Goal: Task Accomplishment & Management: Complete application form

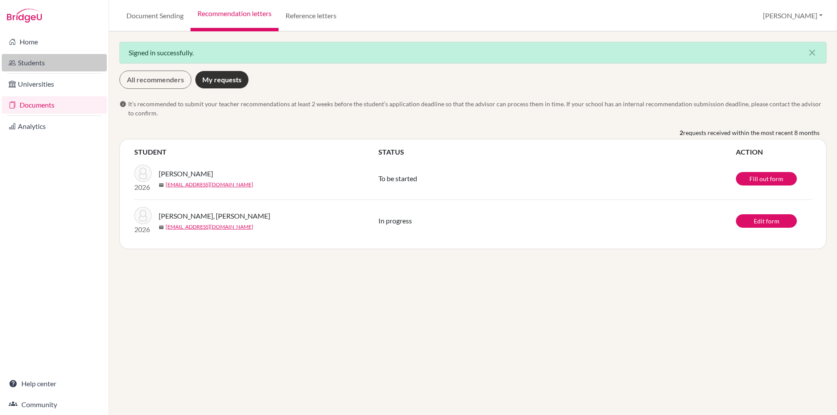
click at [50, 65] on link "Students" at bounding box center [54, 62] width 105 height 17
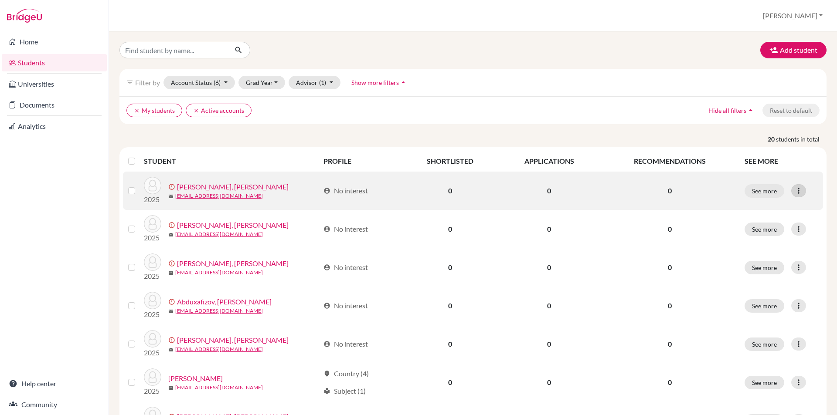
click at [794, 188] on icon at bounding box center [798, 191] width 9 height 9
click at [131, 194] on div at bounding box center [133, 191] width 10 height 10
click at [139, 186] on label at bounding box center [139, 186] width 0 height 0
click at [0, 0] on input "checkbox" at bounding box center [0, 0] width 0 height 0
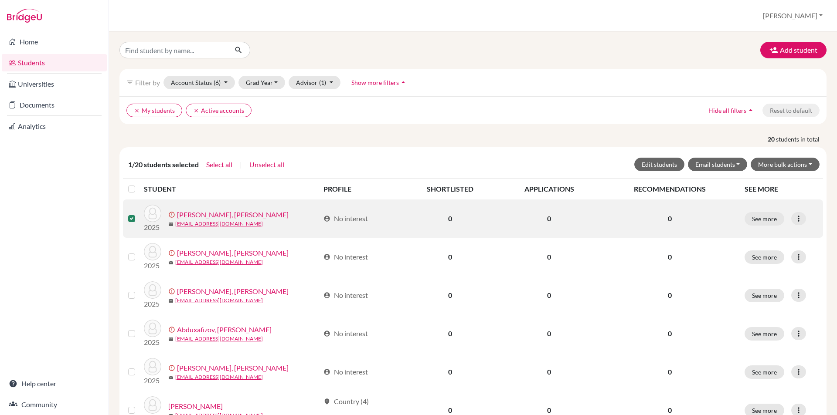
click at [139, 214] on label at bounding box center [139, 214] width 0 height 0
click at [0, 0] on input "checkbox" at bounding box center [0, 0] width 0 height 0
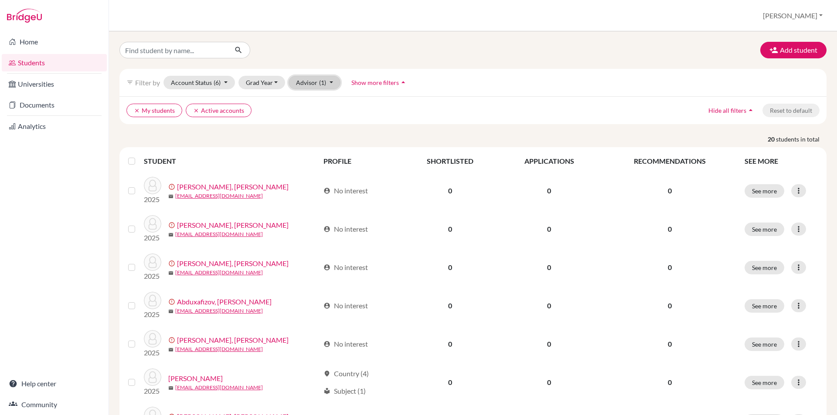
click at [326, 82] on button "Advisor (1)" at bounding box center [314, 83] width 52 height 14
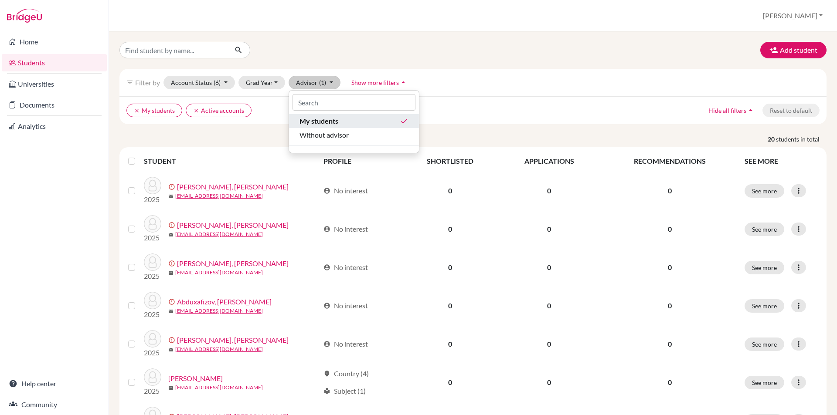
click at [336, 123] on span "My students" at bounding box center [318, 121] width 39 height 10
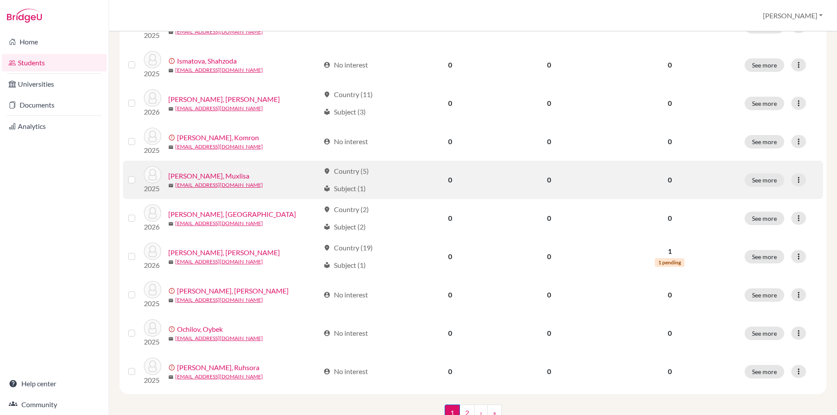
scroll to position [567, 0]
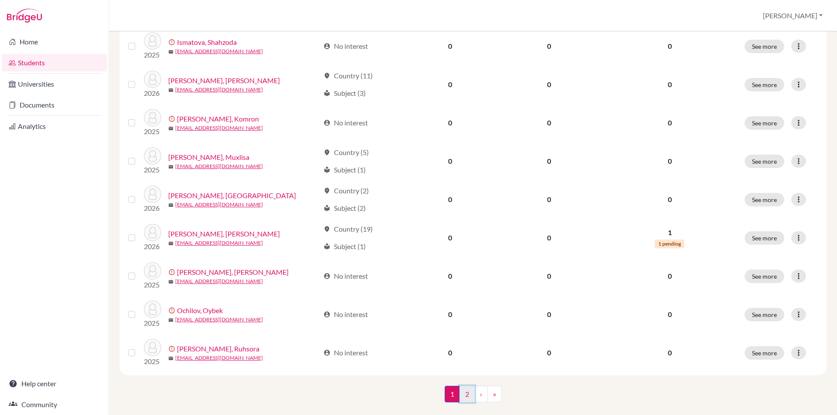
click at [464, 396] on link "2" at bounding box center [466, 394] width 15 height 17
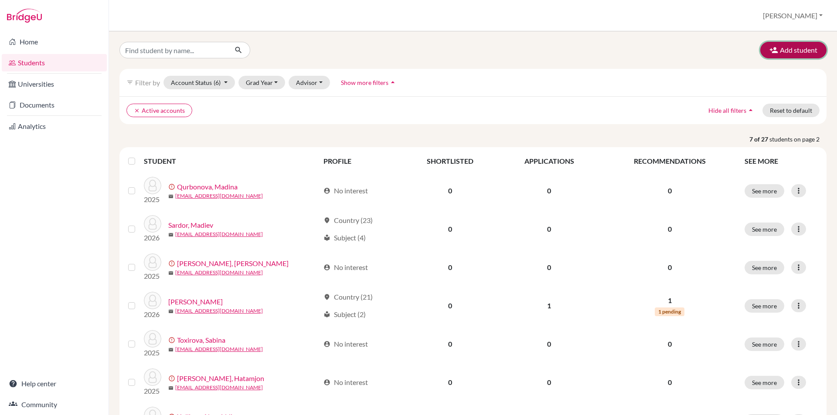
click at [782, 44] on button "Add student" at bounding box center [793, 50] width 66 height 17
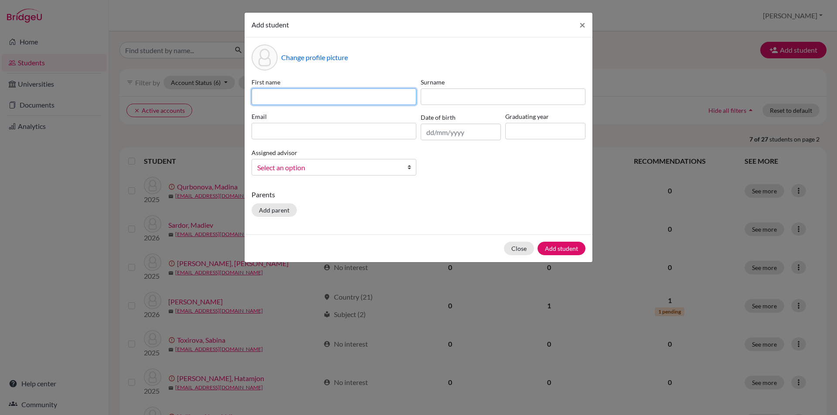
click at [348, 94] on input at bounding box center [333, 96] width 165 height 17
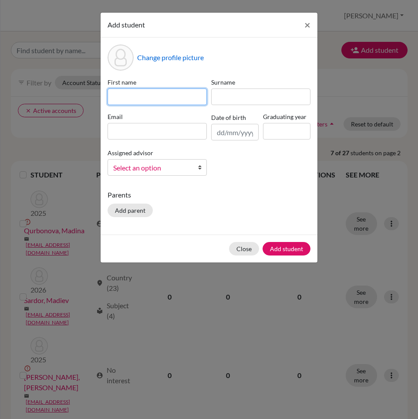
paste input "Sardorbek"
type input "Sardorbek"
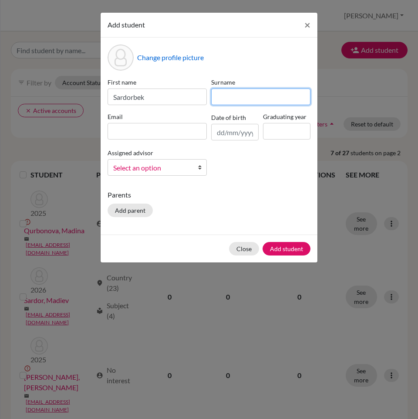
click at [223, 97] on input at bounding box center [260, 96] width 99 height 17
paste input "Boboqulov"
type input "Boboqulov"
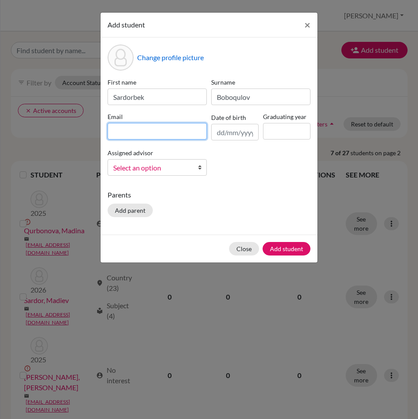
click at [115, 133] on input at bounding box center [157, 131] width 99 height 17
paste input "[EMAIL_ADDRESS][DOMAIN_NAME]"
type input "[EMAIL_ADDRESS][DOMAIN_NAME]"
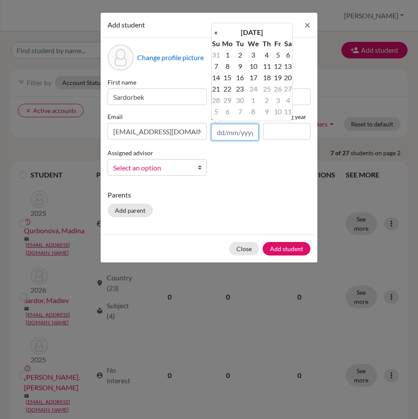
click at [217, 132] on input "text" at bounding box center [235, 132] width 48 height 17
paste input "[DATE]"
type input "[DATE]"
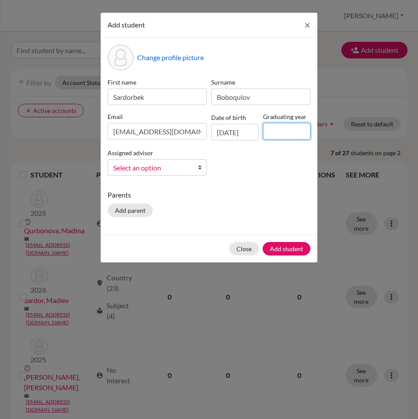
click at [271, 136] on input at bounding box center [287, 131] width 48 height 17
type input "2026"
click at [128, 171] on span "Select an option" at bounding box center [151, 167] width 77 height 11
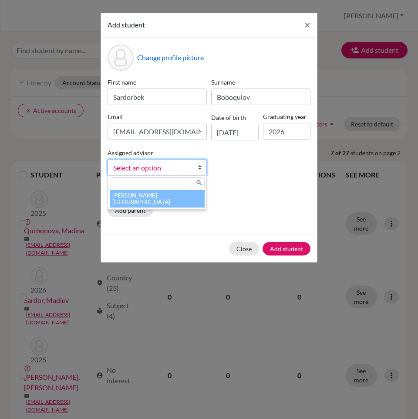
click at [146, 193] on li "[PERSON_NAME][GEOGRAPHIC_DATA]" at bounding box center [157, 198] width 95 height 17
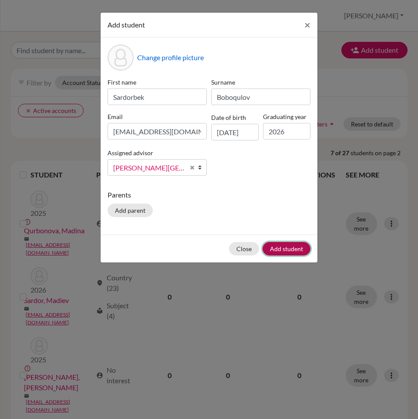
click at [289, 248] on button "Add student" at bounding box center [287, 249] width 48 height 14
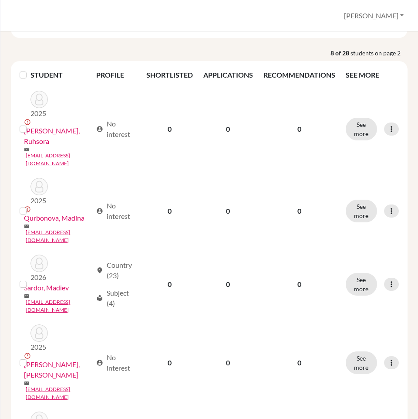
scroll to position [261, 0]
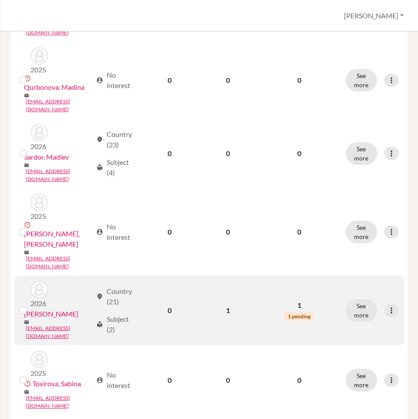
click at [73, 309] on link "[PERSON_NAME]" at bounding box center [51, 314] width 54 height 10
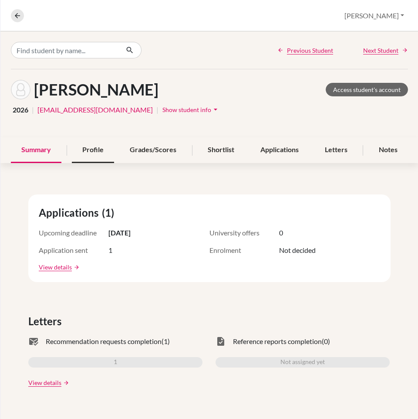
click at [96, 158] on div "Profile" at bounding box center [93, 150] width 42 height 26
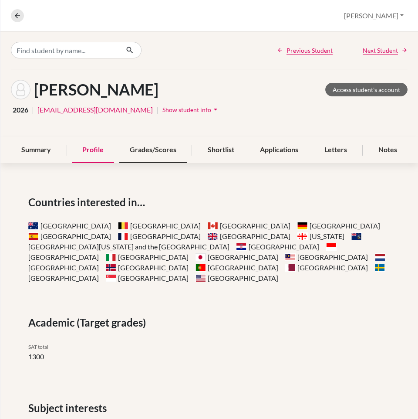
click at [156, 155] on div "Grades/Scores" at bounding box center [153, 150] width 68 height 26
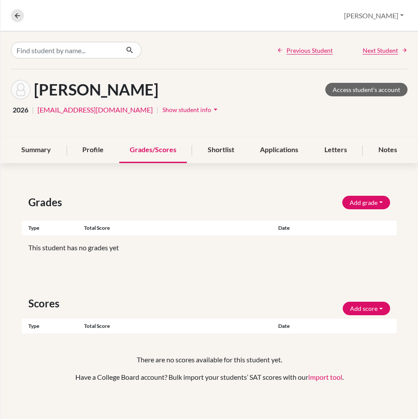
click at [9, 15] on div "Overview Student details [GEOGRAPHIC_DATA] Profile School Settings Log out" at bounding box center [209, 15] width 418 height 31
click at [15, 18] on icon at bounding box center [18, 16] width 8 height 8
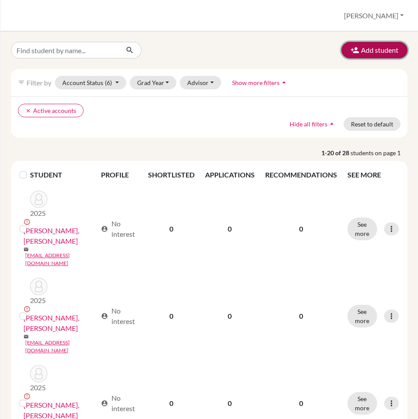
click at [365, 54] on button "Add student" at bounding box center [375, 50] width 66 height 17
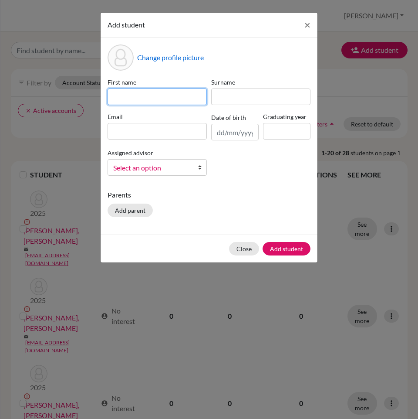
click at [146, 99] on input at bounding box center [157, 96] width 99 height 17
paste input "Zuxriddin"
click at [125, 96] on input "Zuxriddin" at bounding box center [157, 96] width 99 height 17
type input "Zukhriddin"
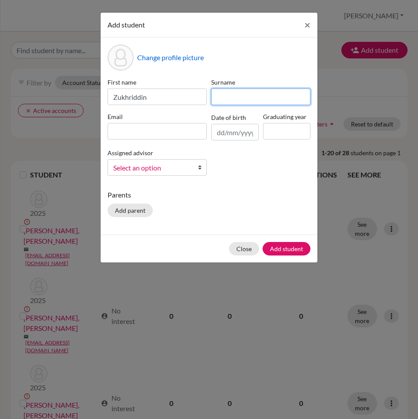
click at [258, 93] on input at bounding box center [260, 96] width 99 height 17
paste input "[PERSON_NAME]"
type input "[PERSON_NAME]"
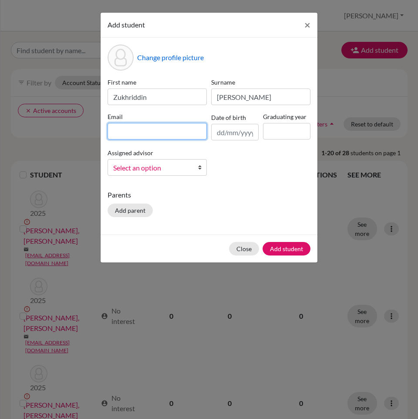
click at [123, 129] on input at bounding box center [157, 131] width 99 height 17
paste input "[EMAIL_ADDRESS][DOMAIN_NAME]"
type input "[EMAIL_ADDRESS][DOMAIN_NAME]"
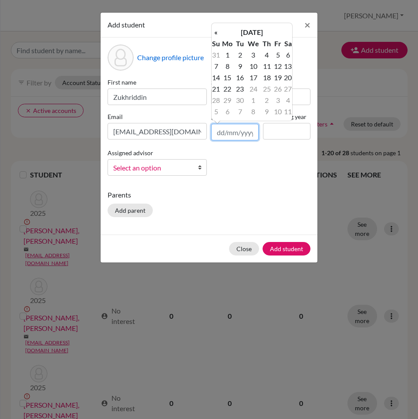
click at [218, 129] on input "text" at bounding box center [235, 132] width 48 height 17
paste input "[DATE]"
type input "[DATE]"
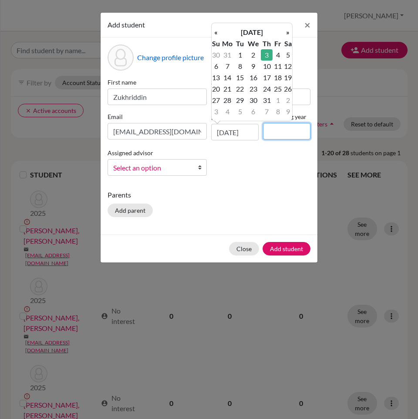
click at [269, 132] on input at bounding box center [287, 131] width 48 height 17
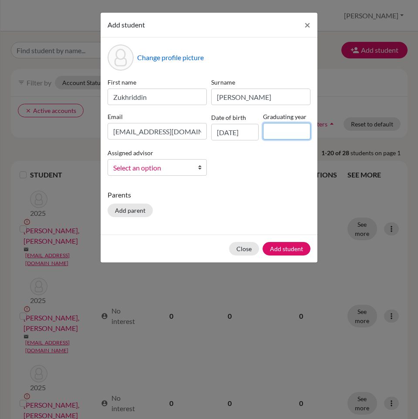
type input "2026"
click at [183, 169] on span "Select an option" at bounding box center [151, 167] width 77 height 11
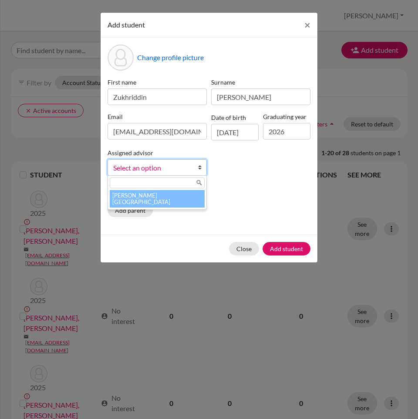
click at [163, 197] on li "[PERSON_NAME][GEOGRAPHIC_DATA]" at bounding box center [157, 198] width 95 height 17
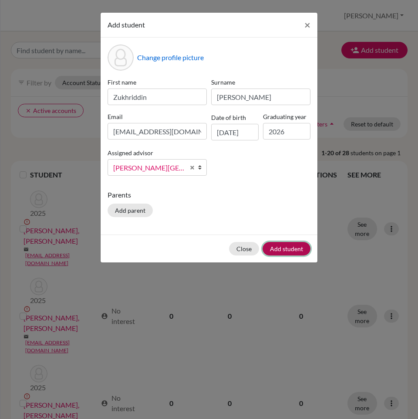
click at [290, 248] on button "Add student" at bounding box center [287, 249] width 48 height 14
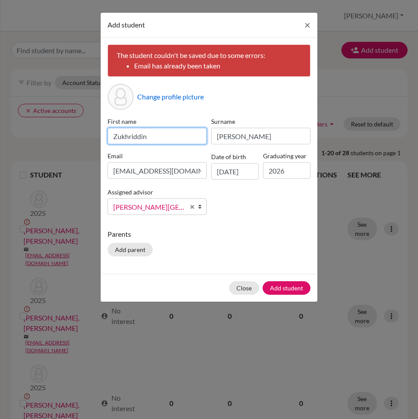
click at [149, 138] on input "Zukhriddin" at bounding box center [157, 136] width 99 height 17
paste input "Asl"
type input "Asliddin"
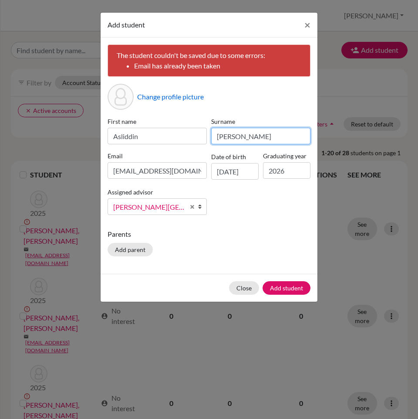
click at [246, 142] on input "[PERSON_NAME]" at bounding box center [260, 136] width 99 height 17
click at [244, 141] on input "[PERSON_NAME]" at bounding box center [260, 136] width 99 height 17
drag, startPoint x: 244, startPoint y: 141, endPoint x: 212, endPoint y: 136, distance: 32.1
click at [212, 136] on input "[PERSON_NAME]" at bounding box center [260, 136] width 99 height 17
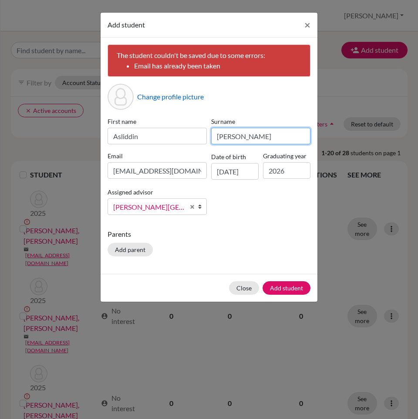
paste input "[PERSON_NAME]"
click at [221, 138] on input "[PERSON_NAME]" at bounding box center [260, 136] width 99 height 17
type input "Khurramov"
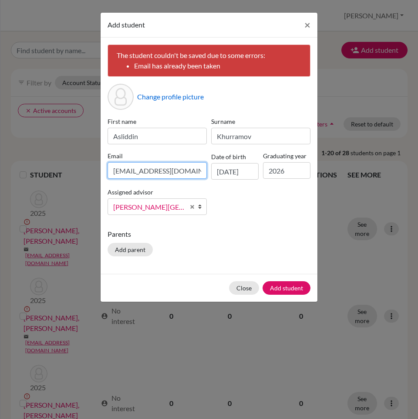
click at [147, 170] on input "[EMAIL_ADDRESS][DOMAIN_NAME]" at bounding box center [157, 170] width 99 height 17
paste input "7081"
type input "[EMAIL_ADDRESS][DOMAIN_NAME]"
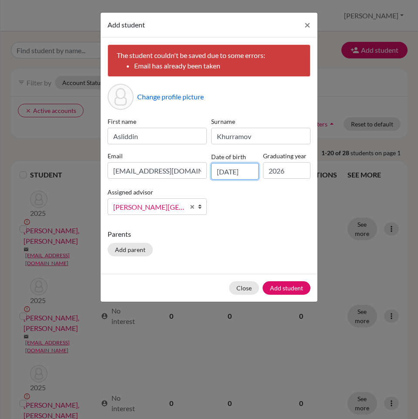
click at [221, 173] on input "[DATE]" at bounding box center [235, 171] width 48 height 17
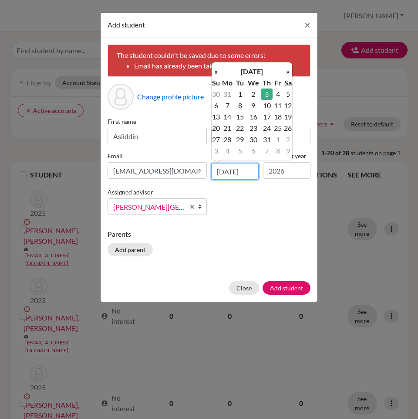
click at [221, 173] on input "[DATE]" at bounding box center [235, 171] width 48 height 17
paste input "[DATE]"
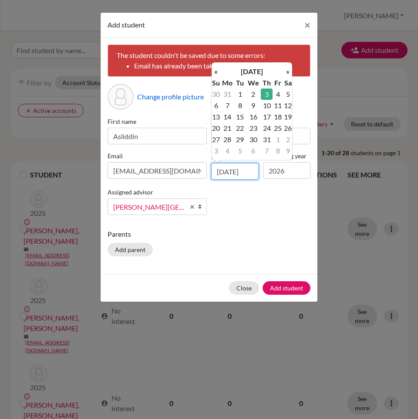
type input "[DATE]"
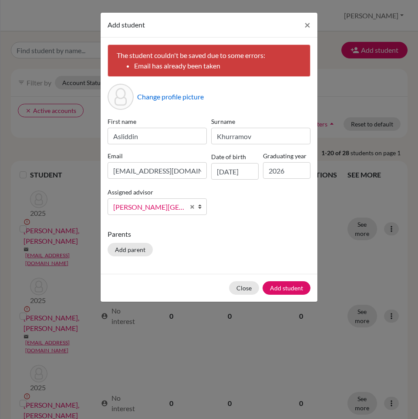
click at [244, 190] on div "First name [PERSON_NAME] [PERSON_NAME] Email [EMAIL_ADDRESS][DOMAIN_NAME] Date …" at bounding box center [208, 169] width 207 height 105
click at [292, 290] on button "Add student" at bounding box center [287, 288] width 48 height 14
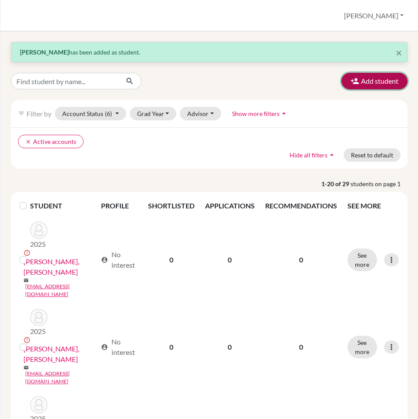
click at [374, 83] on button "Add student" at bounding box center [375, 81] width 66 height 17
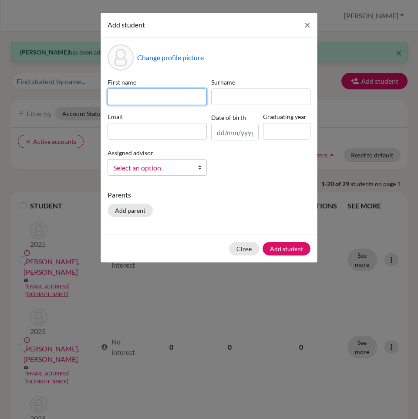
click at [153, 100] on input at bounding box center [157, 96] width 99 height 17
paste input "Choriyev Suhrob"
click at [128, 99] on input "Choriyev Suhrob" at bounding box center [157, 96] width 99 height 17
type input "Suhrob"
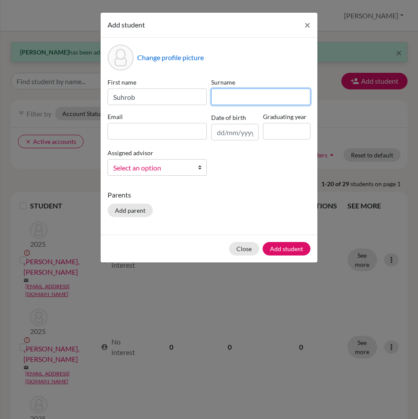
click at [229, 100] on input at bounding box center [260, 96] width 99 height 17
paste input "Choriyev"
click at [235, 99] on input "Choriyev" at bounding box center [260, 96] width 99 height 17
type input "Choriev"
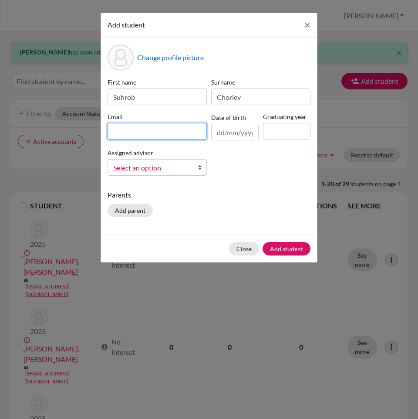
click at [166, 136] on input at bounding box center [157, 131] width 99 height 17
click at [153, 132] on input "[EMAIL_ADDRESS][DOMAIN_NAME]" at bounding box center [157, 131] width 99 height 17
type input "[EMAIL_ADDRESS][DOMAIN_NAME]"
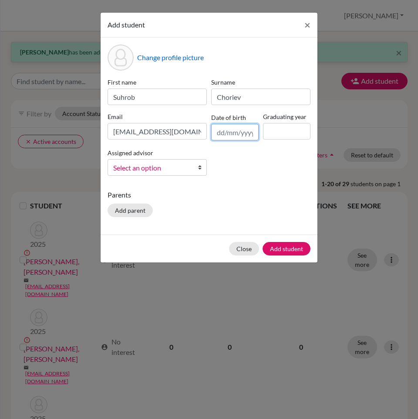
click at [226, 132] on input "text" at bounding box center [235, 132] width 48 height 17
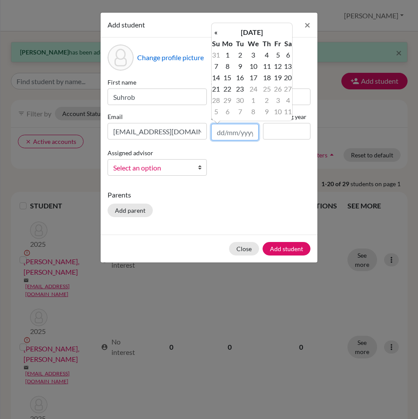
paste input "[DATE]"
type input "[DATE]"
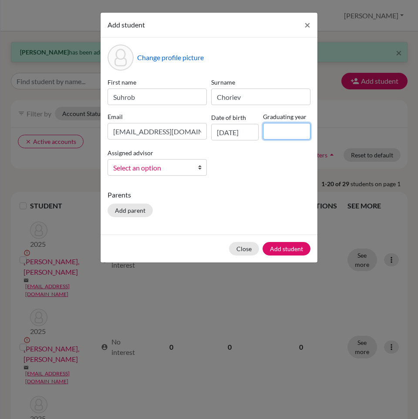
click at [281, 128] on input at bounding box center [287, 131] width 48 height 17
type input "2026"
click at [160, 168] on span "Select an option" at bounding box center [151, 167] width 77 height 11
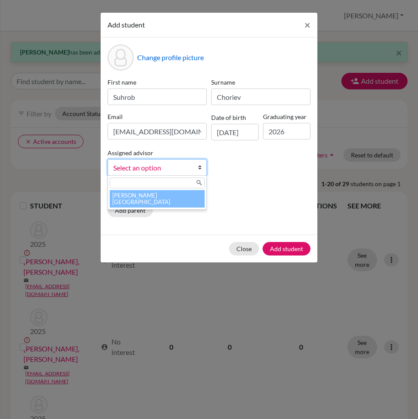
click at [172, 191] on li "[PERSON_NAME][GEOGRAPHIC_DATA]" at bounding box center [157, 198] width 95 height 17
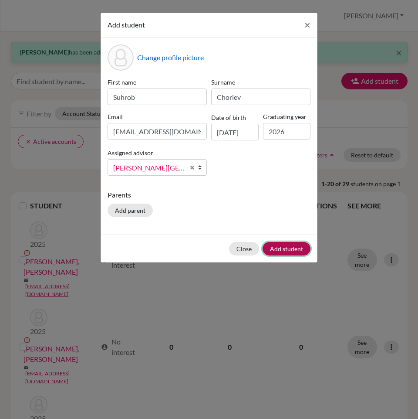
click at [289, 245] on button "Add student" at bounding box center [287, 249] width 48 height 14
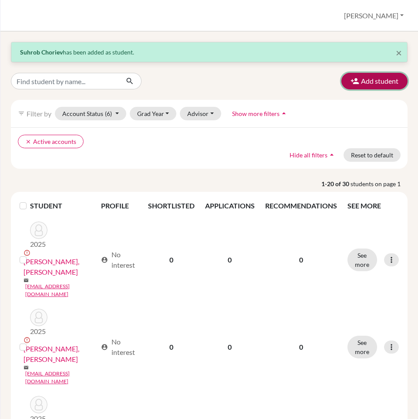
click at [359, 85] on button "Add student" at bounding box center [375, 81] width 66 height 17
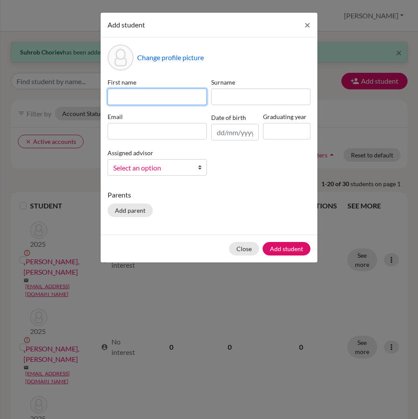
click at [163, 100] on input at bounding box center [157, 96] width 99 height 17
paste input "Muhibullo"
type input "Muhibullo"
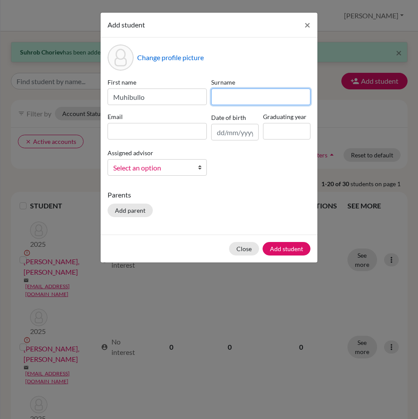
click at [221, 95] on input at bounding box center [260, 96] width 99 height 17
paste input "[PERSON_NAME]"
click at [245, 97] on input "[PERSON_NAME]" at bounding box center [260, 96] width 99 height 17
type input "Izzatullaev"
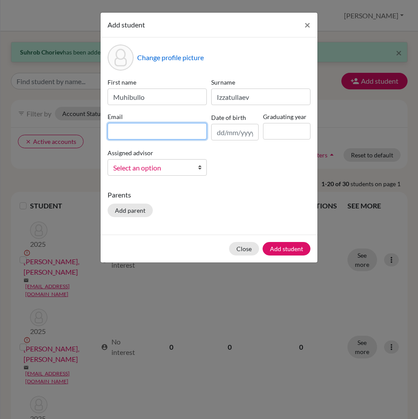
click at [146, 133] on input at bounding box center [157, 131] width 99 height 17
paste input "[EMAIL_ADDRESS][DOMAIN_NAME]"
type input "[EMAIL_ADDRESS][DOMAIN_NAME]"
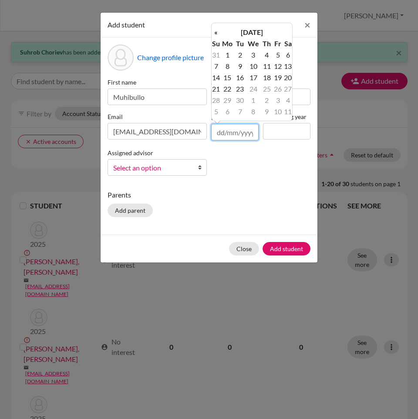
click at [234, 139] on input "text" at bounding box center [235, 132] width 48 height 17
paste input "[DATE]"
type input "[DATE]"
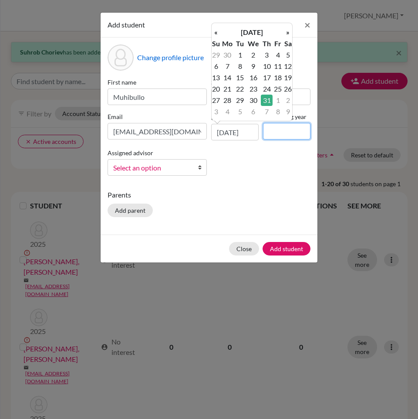
click at [278, 130] on input at bounding box center [287, 131] width 48 height 17
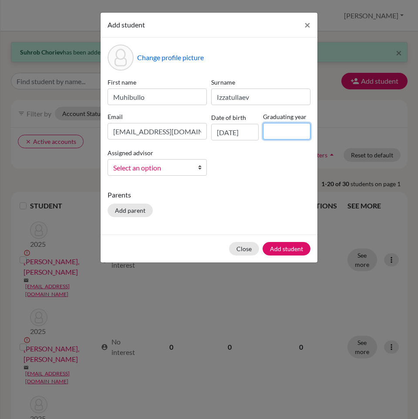
type input "2026"
click at [170, 168] on span "Select an option" at bounding box center [151, 167] width 77 height 11
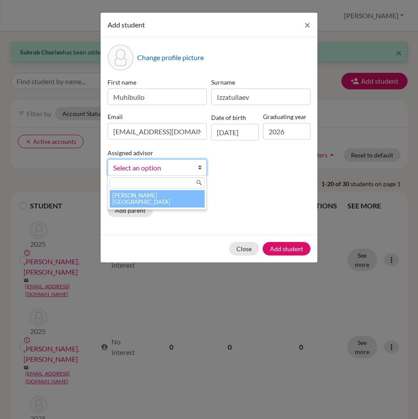
click at [173, 194] on li "[PERSON_NAME][GEOGRAPHIC_DATA]" at bounding box center [157, 198] width 95 height 17
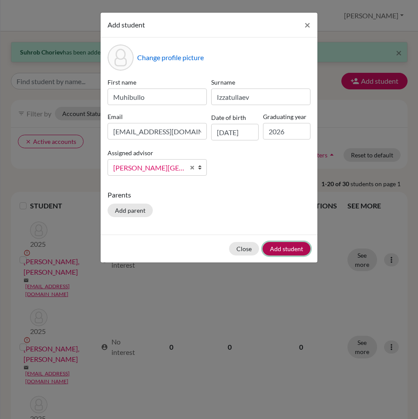
click at [282, 244] on button "Add student" at bounding box center [287, 249] width 48 height 14
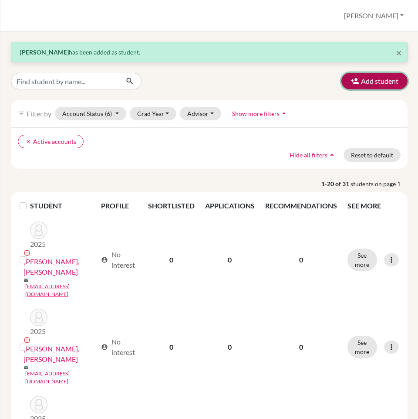
click at [378, 80] on button "Add student" at bounding box center [375, 81] width 66 height 17
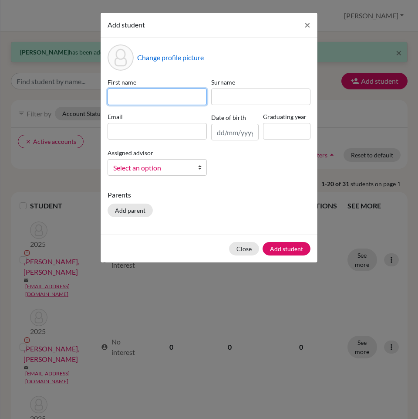
click at [148, 98] on input at bounding box center [157, 96] width 99 height 17
paste input "[DEMOGRAPHIC_DATA]"
type input "[DEMOGRAPHIC_DATA]"
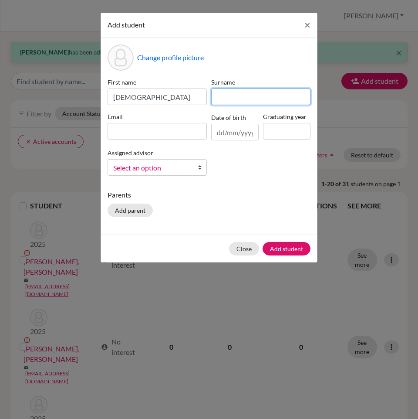
click at [229, 102] on input at bounding box center [260, 96] width 99 height 17
type input "Kucharov"
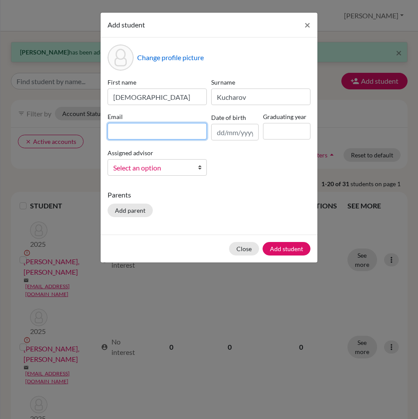
click at [135, 129] on input at bounding box center [157, 131] width 99 height 17
paste input "[EMAIL_ADDRESS][DOMAIN_NAME]"
type input "[EMAIL_ADDRESS][DOMAIN_NAME]"
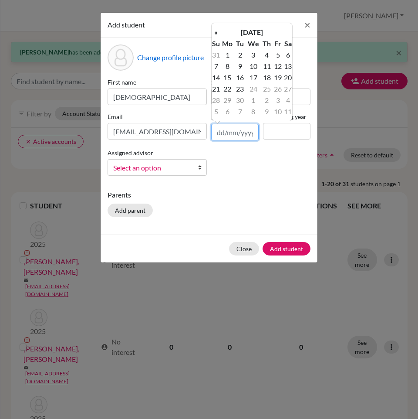
click at [221, 131] on input "text" at bounding box center [235, 132] width 48 height 17
paste input "[DATE]"
type input "[DATE]"
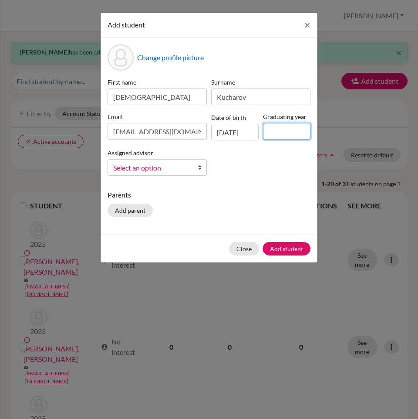
click at [289, 133] on input at bounding box center [287, 131] width 48 height 17
type input "2026"
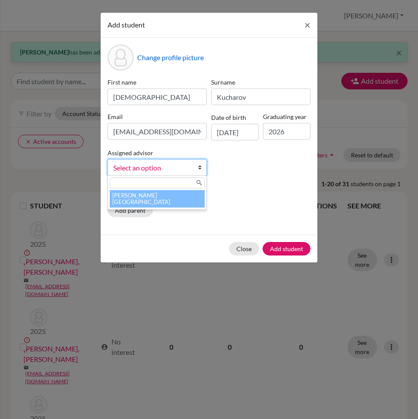
click at [160, 167] on span "Select an option" at bounding box center [151, 167] width 77 height 11
click at [166, 194] on li "[PERSON_NAME][GEOGRAPHIC_DATA]" at bounding box center [157, 198] width 95 height 17
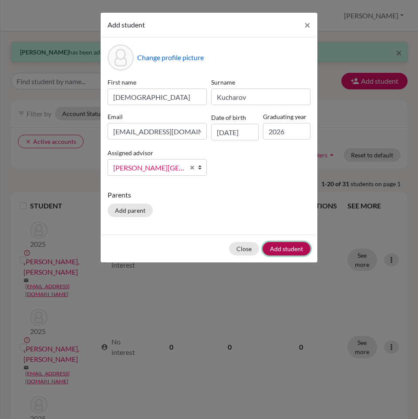
click at [296, 246] on button "Add student" at bounding box center [287, 249] width 48 height 14
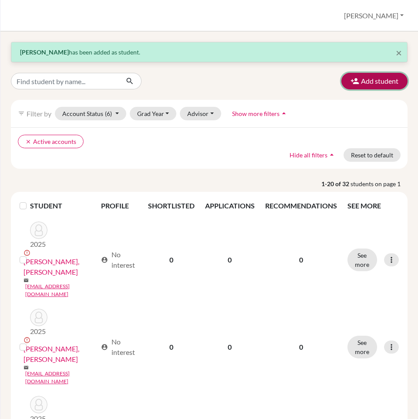
click at [380, 78] on button "Add student" at bounding box center [375, 81] width 66 height 17
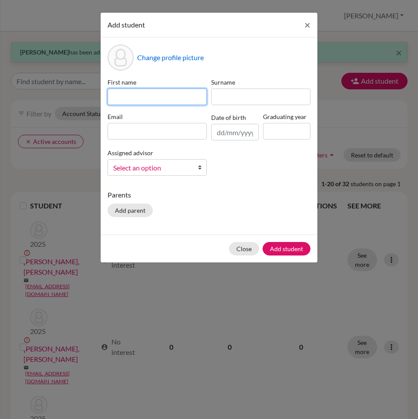
click at [130, 101] on input at bounding box center [157, 96] width 99 height 17
paste input "Nurbek"
type input "Nurbek"
click at [210, 99] on div "Surname" at bounding box center [261, 91] width 104 height 27
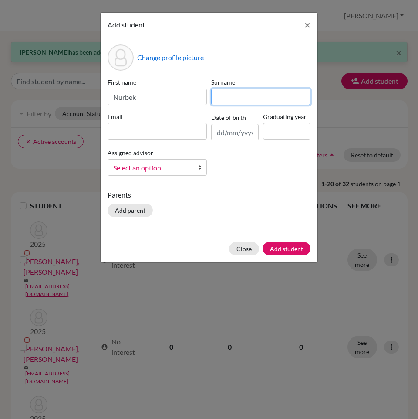
click at [223, 98] on input at bounding box center [260, 96] width 99 height 17
paste input "Norboyev"
click at [240, 95] on input "Norboyev" at bounding box center [260, 96] width 99 height 17
type input "Norboev"
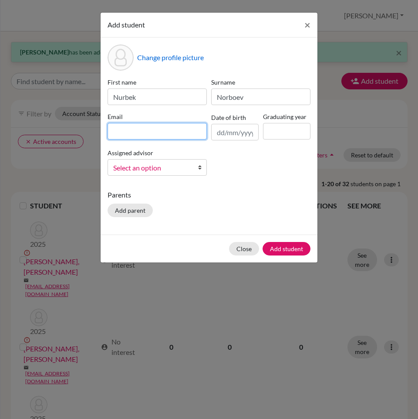
click at [139, 136] on input at bounding box center [157, 131] width 99 height 17
paste input "[EMAIL_ADDRESS][DOMAIN_NAME]"
type input "[EMAIL_ADDRESS][DOMAIN_NAME]"
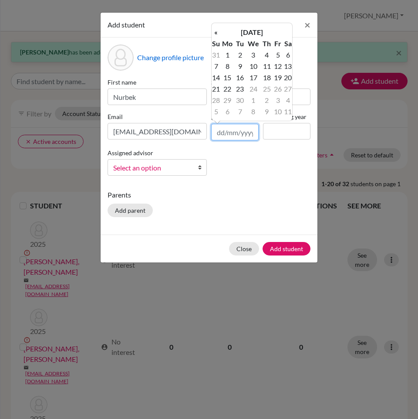
click at [221, 132] on input "text" at bounding box center [235, 132] width 48 height 17
paste input "[DATE]"
type input "[DATE]"
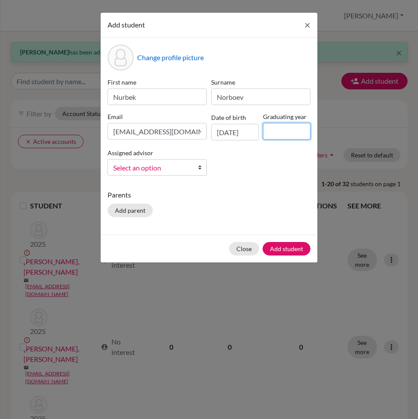
click at [274, 131] on input at bounding box center [287, 131] width 48 height 17
type input "2026"
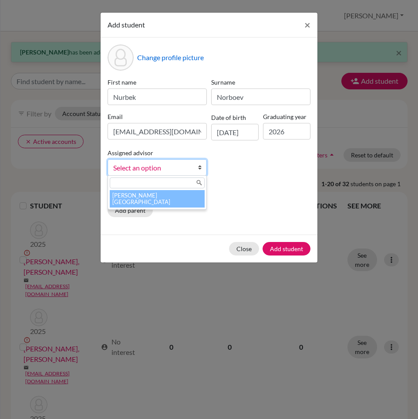
click at [160, 170] on span "Select an option" at bounding box center [151, 167] width 77 height 11
click at [163, 195] on li "[PERSON_NAME][GEOGRAPHIC_DATA]" at bounding box center [157, 198] width 95 height 17
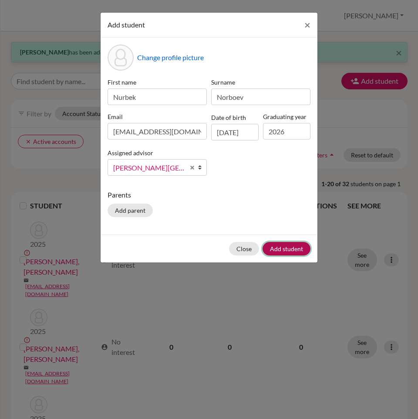
click at [279, 243] on button "Add student" at bounding box center [287, 249] width 48 height 14
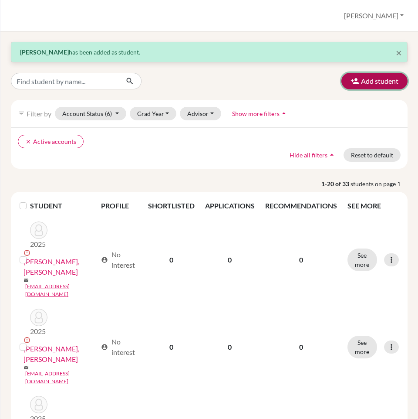
click at [351, 85] on icon "button" at bounding box center [355, 81] width 9 height 9
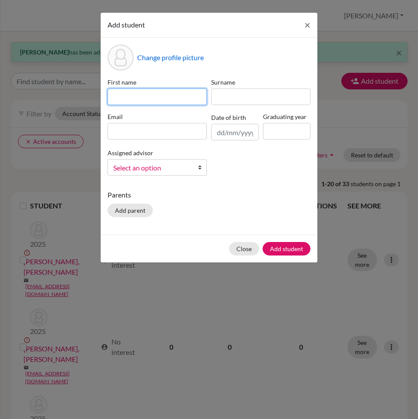
click at [154, 102] on input at bounding box center [157, 96] width 99 height 17
paste input "Sanjar"
type input "Sanjar"
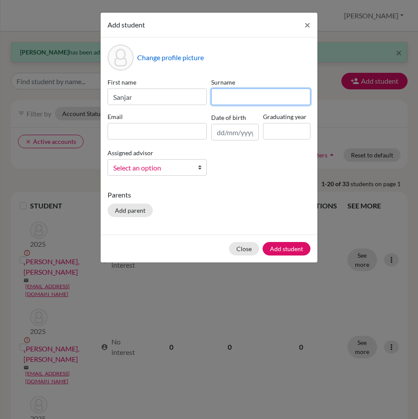
click at [234, 99] on input at bounding box center [260, 96] width 99 height 17
paste input "Xolmirzayev"
click at [221, 96] on input "Xolmirzayev" at bounding box center [260, 96] width 99 height 17
click at [248, 96] on input "Kholmirzayev" at bounding box center [260, 96] width 99 height 17
type input "Kholmirzaev"
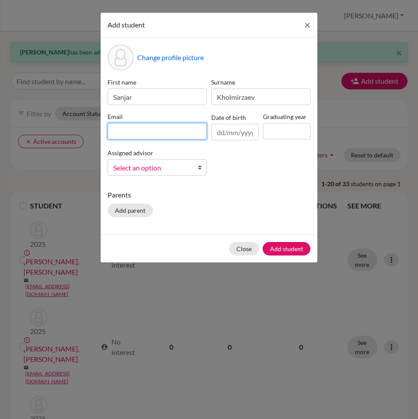
click at [141, 133] on input at bounding box center [157, 131] width 99 height 17
click at [145, 130] on input "[EMAIL_ADDRESS][DOMAIN_NAME]" at bounding box center [157, 131] width 99 height 17
type input "[EMAIL_ADDRESS][DOMAIN_NAME]"
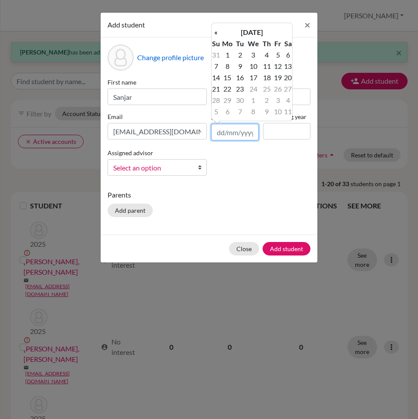
click at [228, 134] on input "text" at bounding box center [235, 132] width 48 height 17
paste input "[DATE]"
type input "[DATE]"
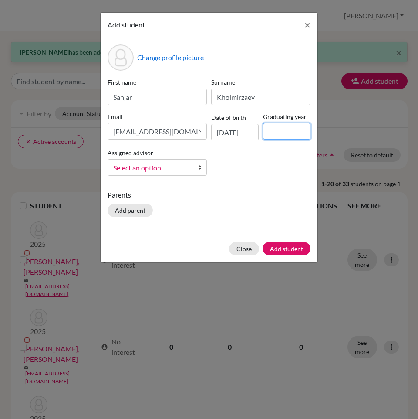
click at [278, 133] on input at bounding box center [287, 131] width 48 height 17
type input "2026"
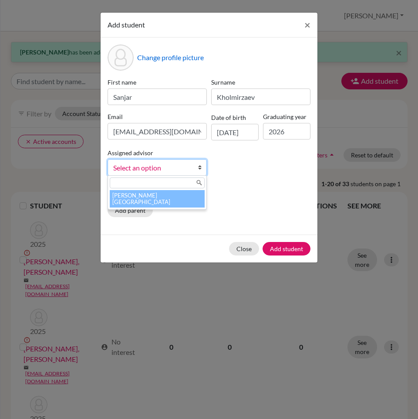
click at [176, 168] on span "Select an option" at bounding box center [151, 167] width 77 height 11
click at [174, 197] on li "[PERSON_NAME][GEOGRAPHIC_DATA]" at bounding box center [157, 198] width 95 height 17
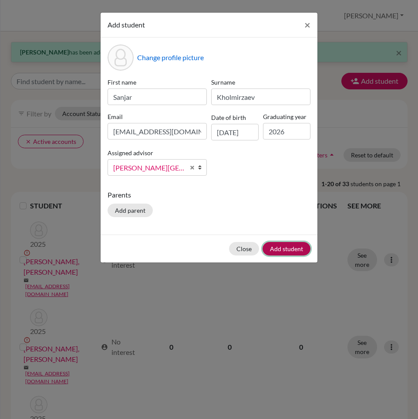
click at [282, 244] on button "Add student" at bounding box center [287, 249] width 48 height 14
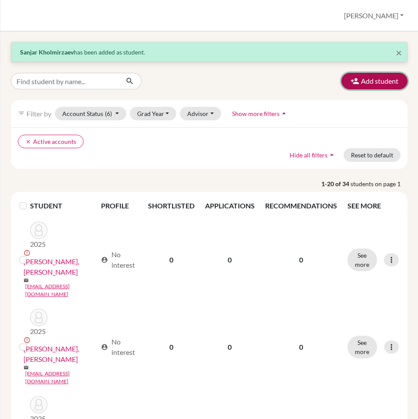
click at [371, 77] on button "Add student" at bounding box center [375, 81] width 66 height 17
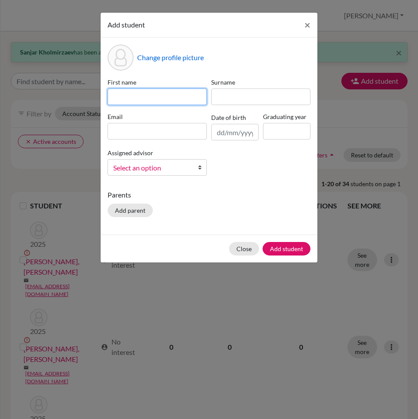
click at [143, 98] on input at bounding box center [157, 96] width 99 height 17
paste input "Jasur"
type input "Jasur"
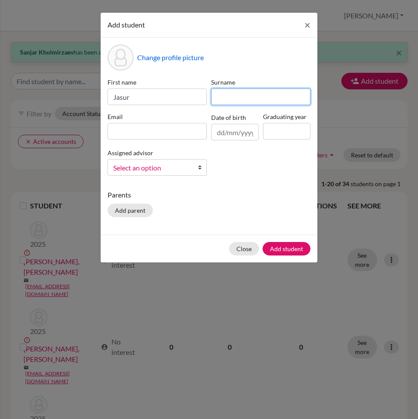
click at [227, 97] on input at bounding box center [260, 96] width 99 height 17
paste input "[PERSON_NAME]"
click at [223, 97] on input "[PERSON_NAME]" at bounding box center [260, 96] width 99 height 17
type input "[PERSON_NAME]"
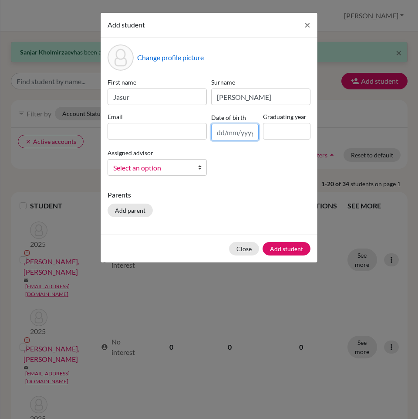
click at [219, 137] on input "text" at bounding box center [235, 132] width 48 height 17
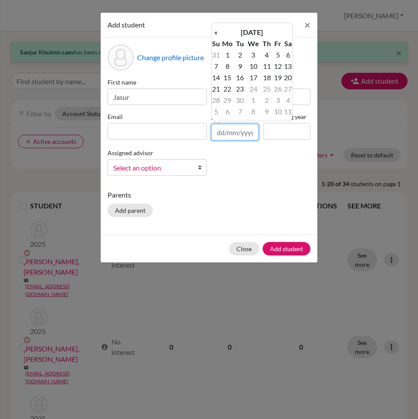
paste input "[DATE]"
type input "[DATE]"
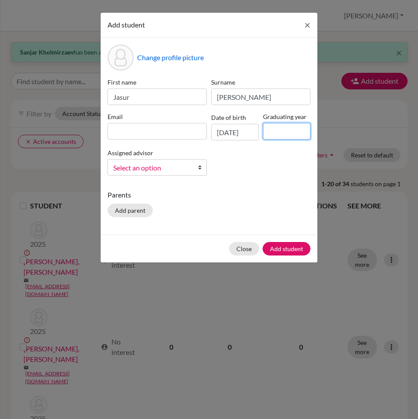
click at [277, 136] on input at bounding box center [287, 131] width 48 height 17
type input "2026"
click at [151, 171] on span "Select an option" at bounding box center [151, 167] width 77 height 11
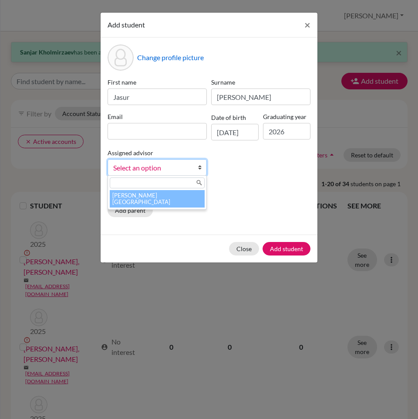
click at [163, 192] on li "[PERSON_NAME][GEOGRAPHIC_DATA]" at bounding box center [157, 198] width 95 height 17
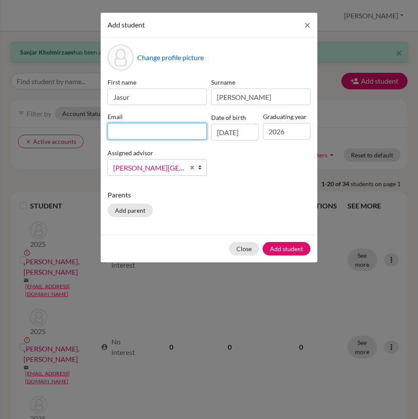
click at [158, 129] on input at bounding box center [157, 131] width 99 height 17
paste input "[EMAIL_ADDRESS][DOMAIN_NAME]"
type input "[EMAIL_ADDRESS][DOMAIN_NAME]"
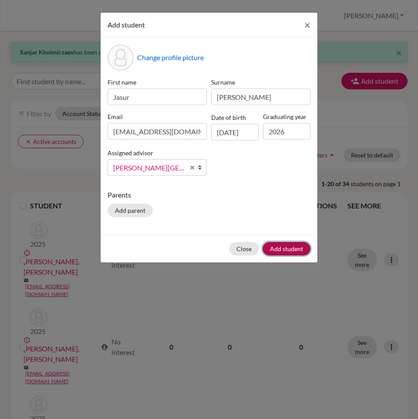
click at [288, 244] on button "Add student" at bounding box center [287, 249] width 48 height 14
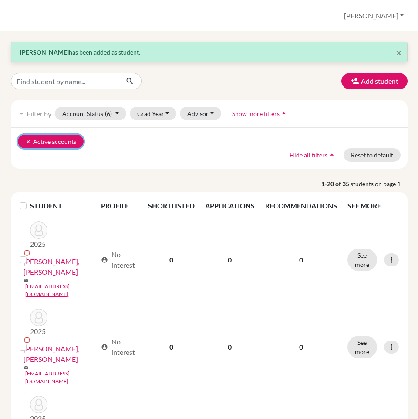
click at [75, 144] on button "clear Active accounts" at bounding box center [51, 142] width 66 height 14
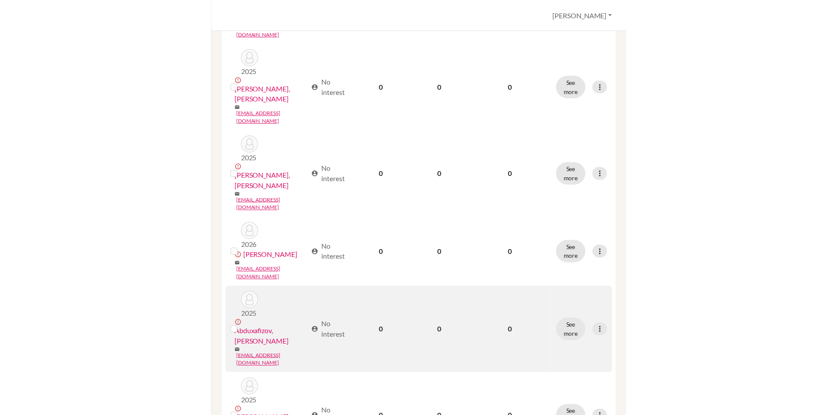
scroll to position [436, 0]
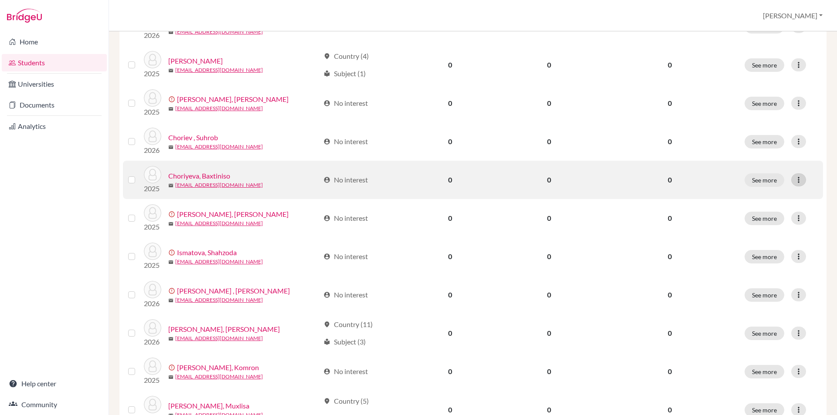
click at [797, 182] on div at bounding box center [798, 179] width 15 height 13
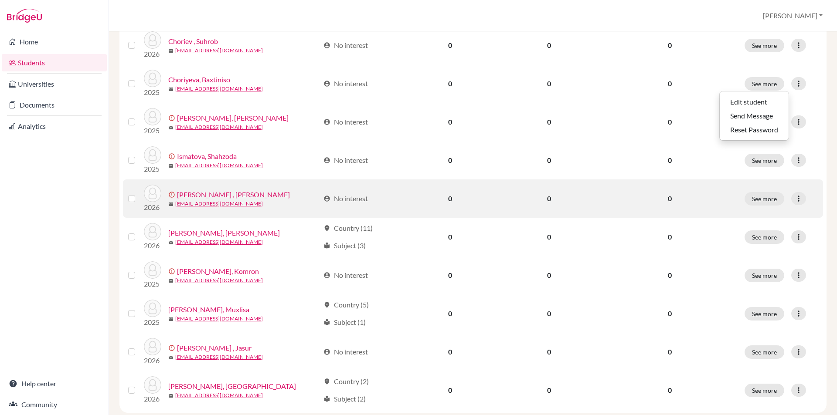
scroll to position [585, 0]
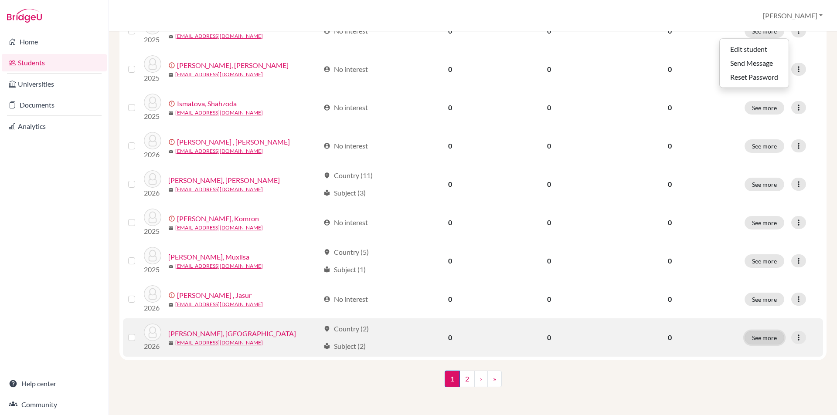
click at [759, 343] on button "See more" at bounding box center [764, 338] width 40 height 14
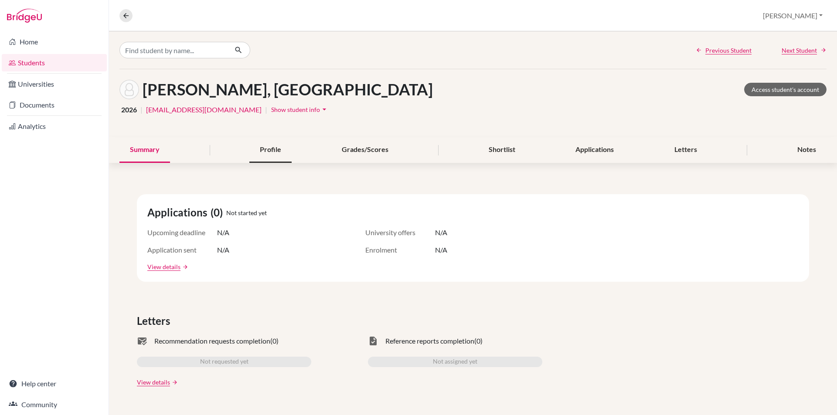
click at [262, 148] on div "Profile" at bounding box center [270, 150] width 42 height 26
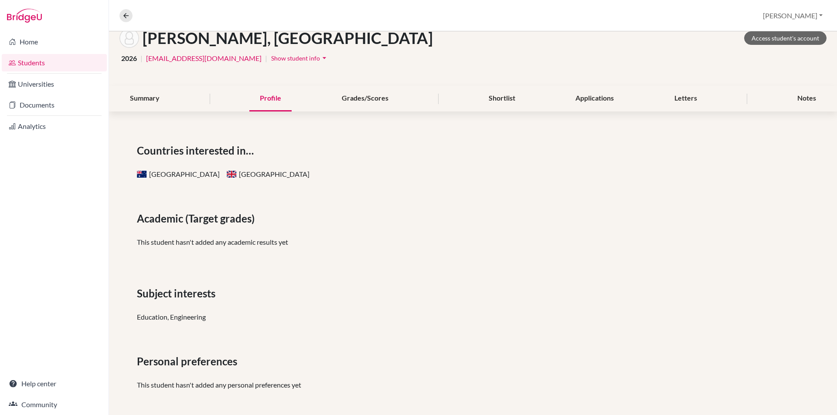
scroll to position [54, 0]
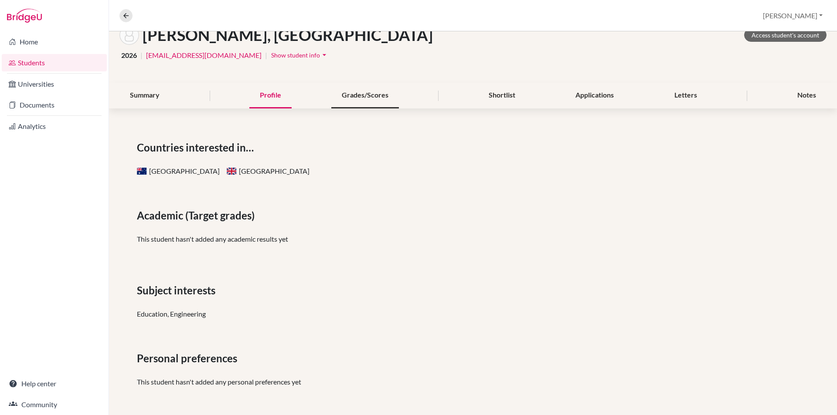
click at [379, 96] on div "Grades/Scores" at bounding box center [365, 96] width 68 height 26
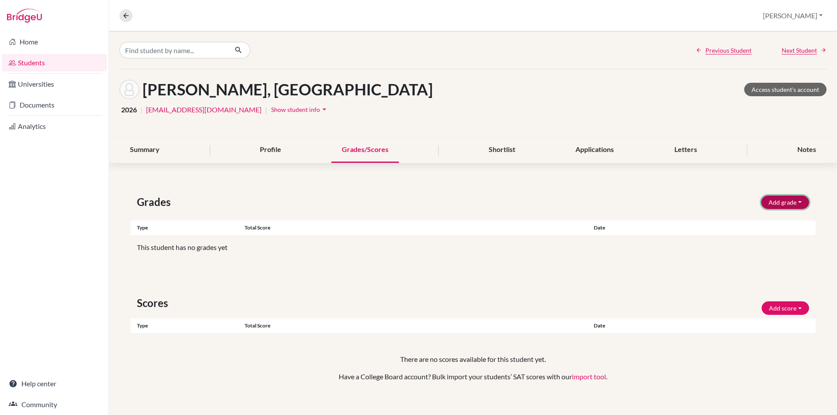
click at [778, 204] on button "Add grade" at bounding box center [785, 203] width 48 height 14
click at [334, 299] on div "Scores Add score SAT TOEFL" at bounding box center [472, 303] width 685 height 24
click at [774, 308] on button "Add score" at bounding box center [785, 309] width 48 height 14
click at [636, 290] on div "Grades Add grade IB Predicted 4.0 GPA Weighted GPA Type Total score Date Unsupp…" at bounding box center [473, 298] width 728 height 251
click at [501, 148] on div "Shortlist" at bounding box center [502, 150] width 48 height 26
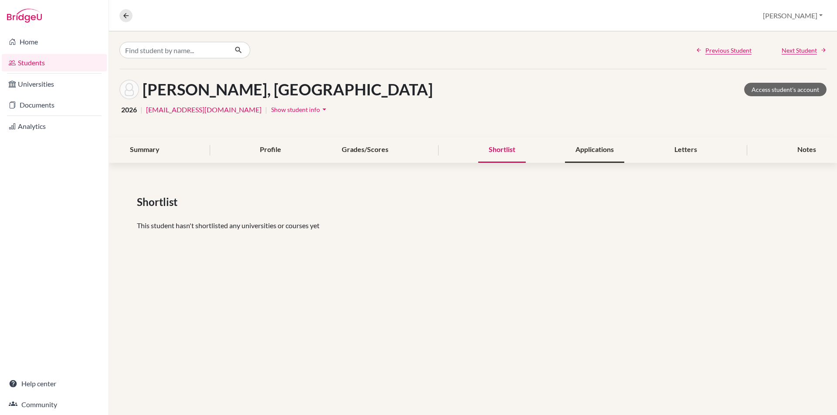
click at [590, 149] on div "Applications" at bounding box center [594, 150] width 59 height 26
click at [682, 155] on div "Letters" at bounding box center [686, 150] width 44 height 26
click at [799, 150] on div "Notes" at bounding box center [807, 150] width 40 height 26
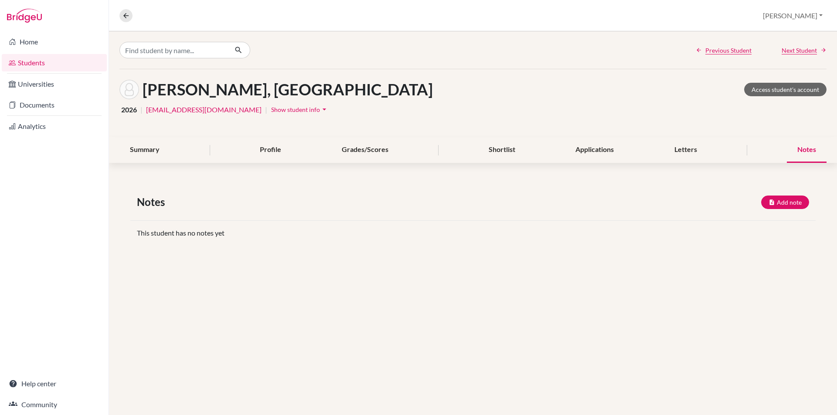
click at [276, 112] on span "Show student info" at bounding box center [295, 109] width 49 height 7
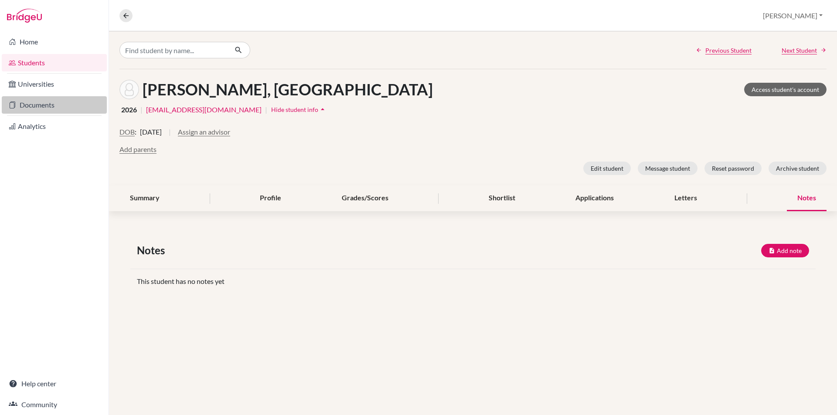
click at [75, 108] on link "Documents" at bounding box center [54, 104] width 105 height 17
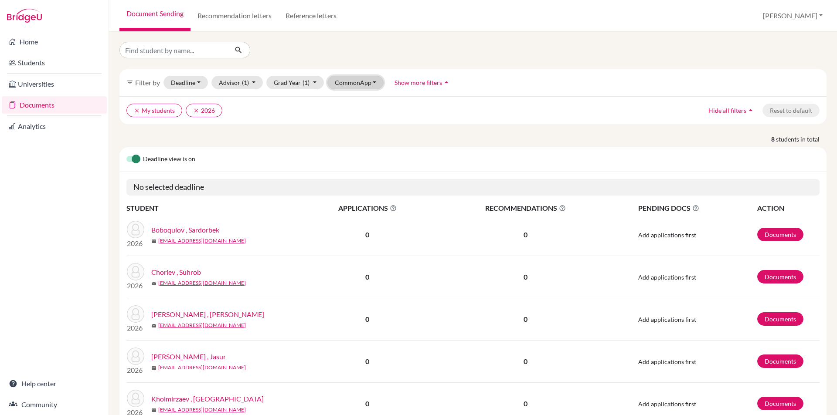
click at [357, 85] on button "CommonApp" at bounding box center [355, 83] width 57 height 14
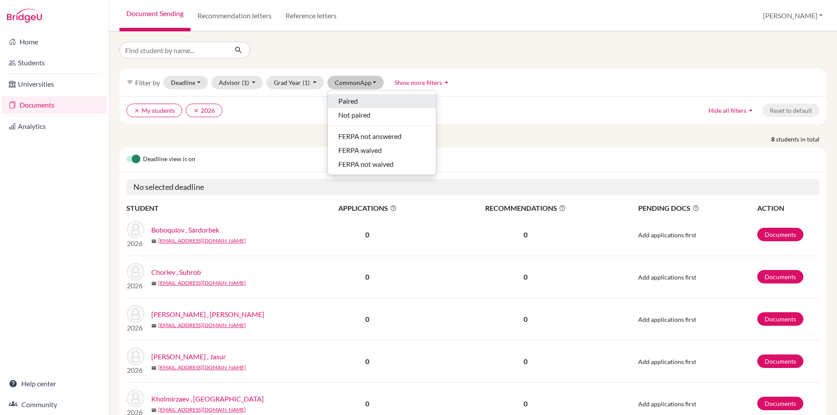
click at [388, 102] on div "Paired" at bounding box center [381, 101] width 87 height 10
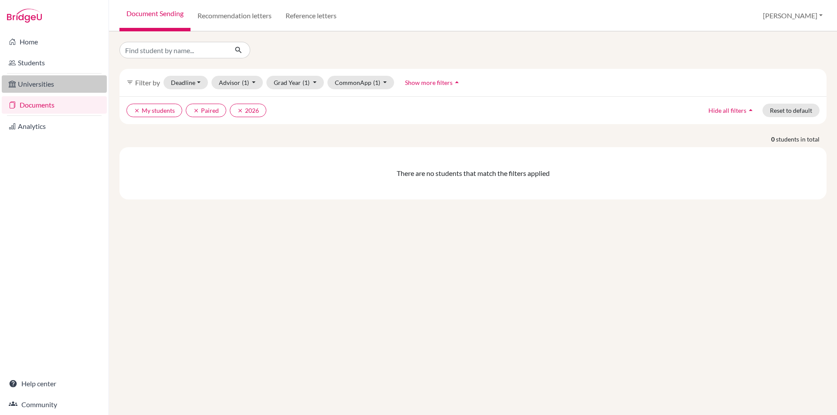
click at [49, 90] on link "Universities" at bounding box center [54, 83] width 105 height 17
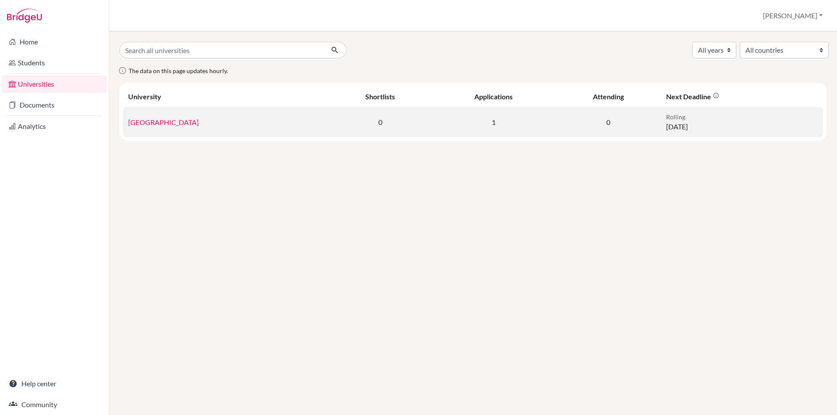
click at [631, 128] on td "0" at bounding box center [608, 122] width 105 height 30
click at [196, 120] on link "University of Pittsburgh" at bounding box center [163, 122] width 71 height 8
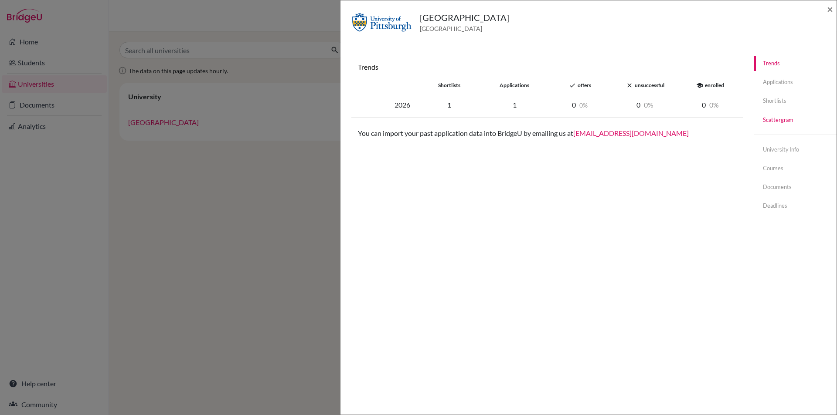
click at [764, 125] on link "Scattergram" at bounding box center [795, 119] width 82 height 15
